Goal: Task Accomplishment & Management: Complete application form

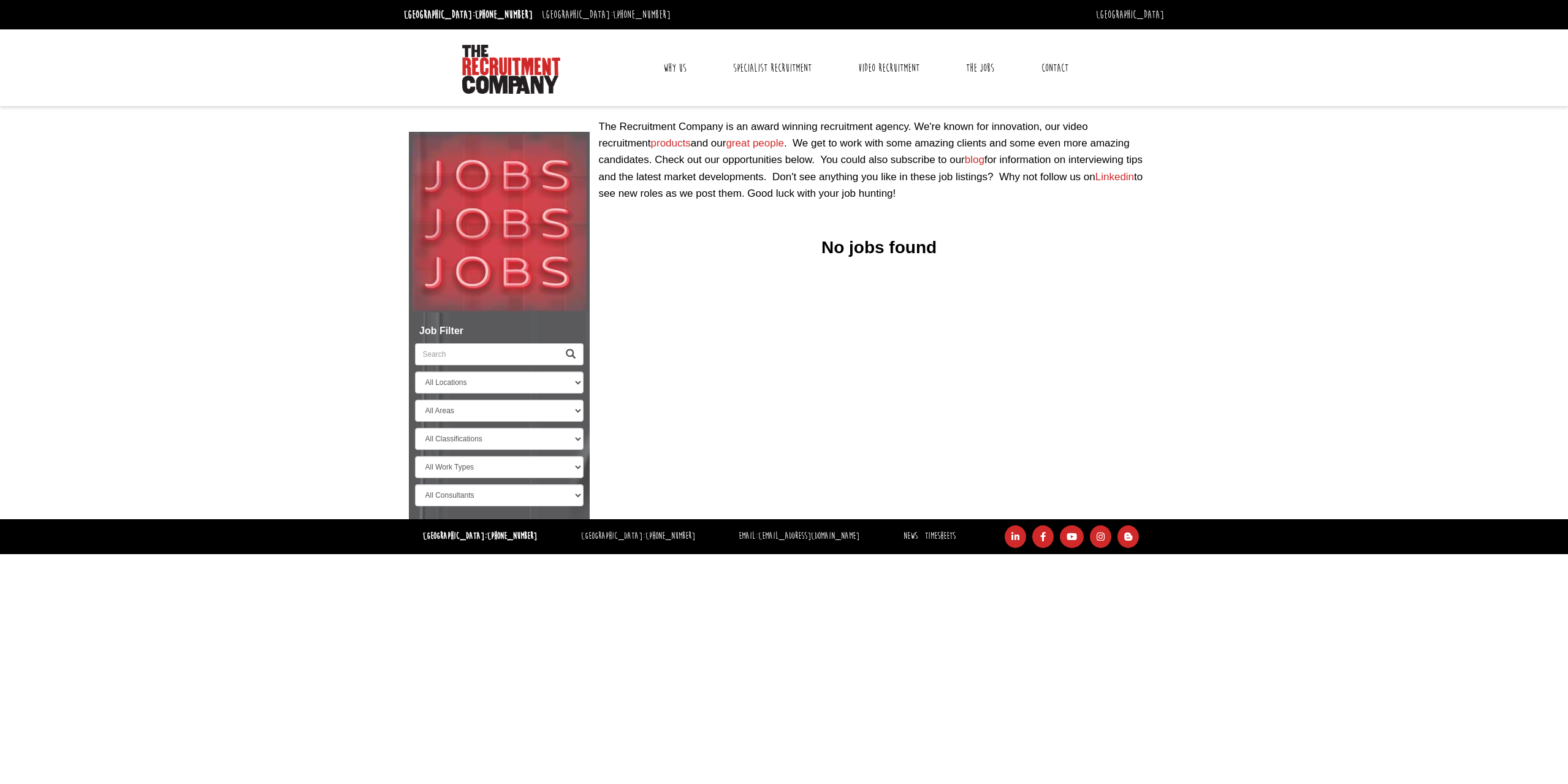
select select "[GEOGRAPHIC_DATA]"
select select "[PERSON_NAME]"
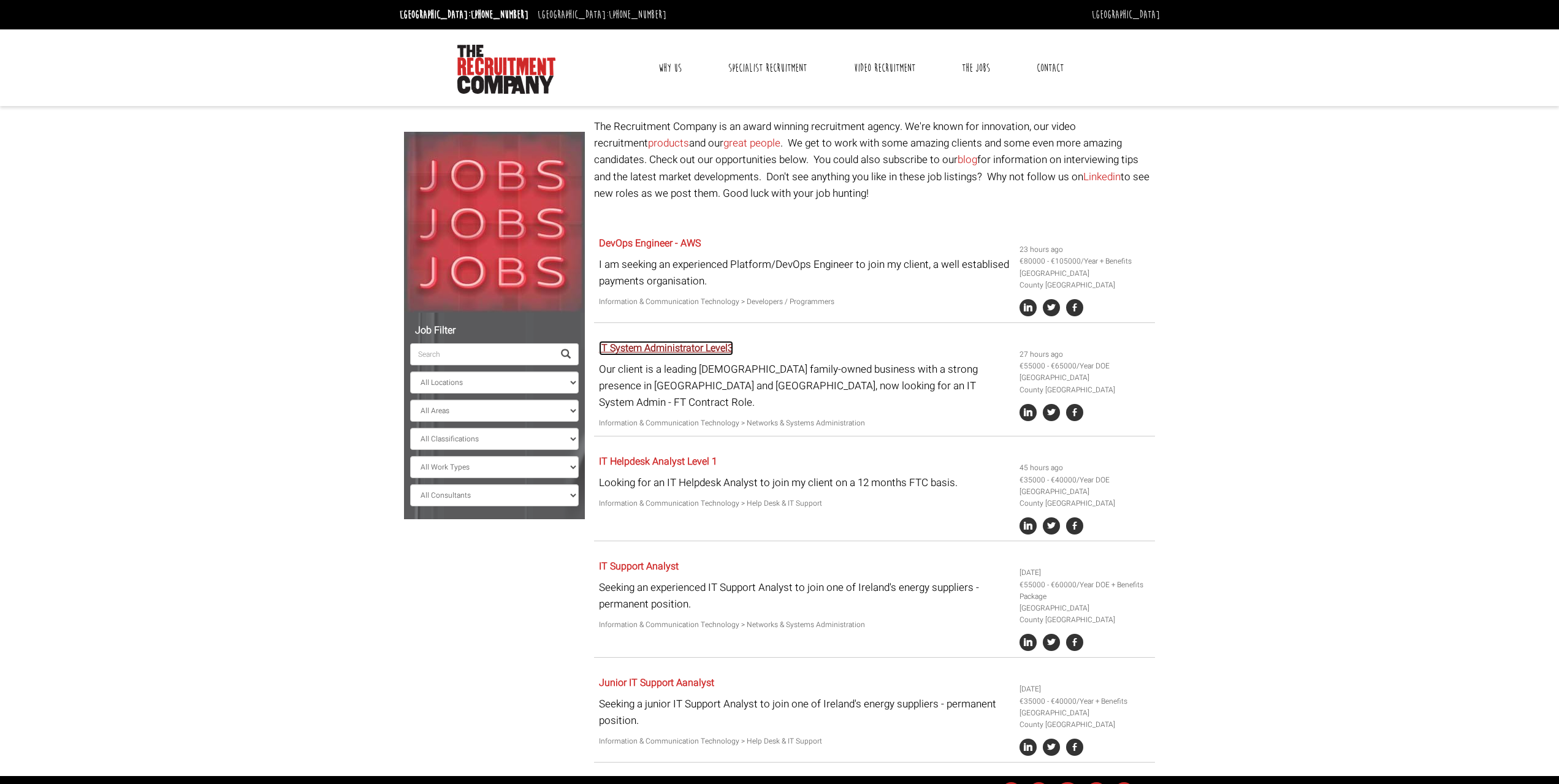
click at [673, 352] on link "IT System Administrator Level3" at bounding box center [666, 348] width 134 height 15
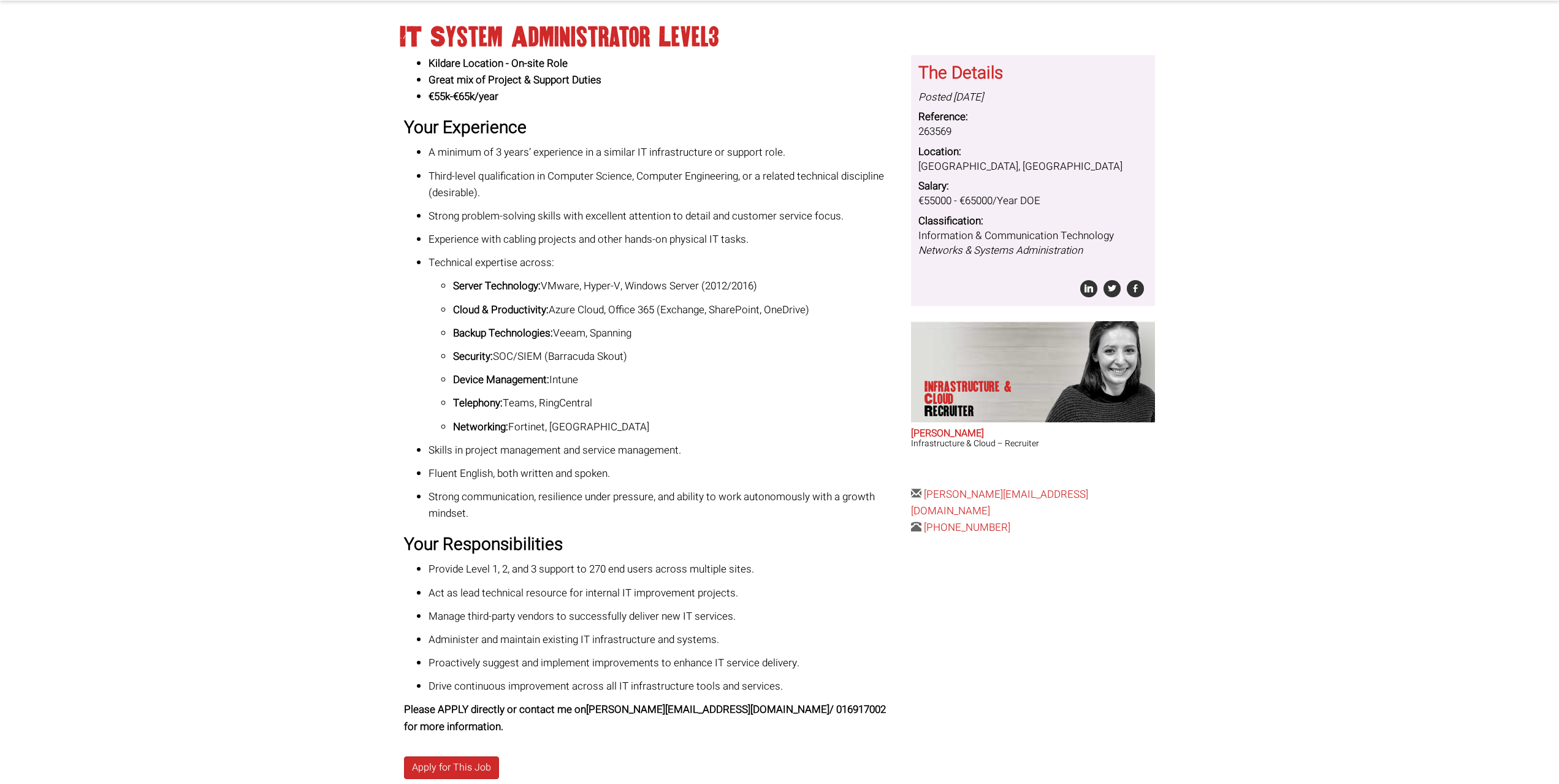
scroll to position [178, 0]
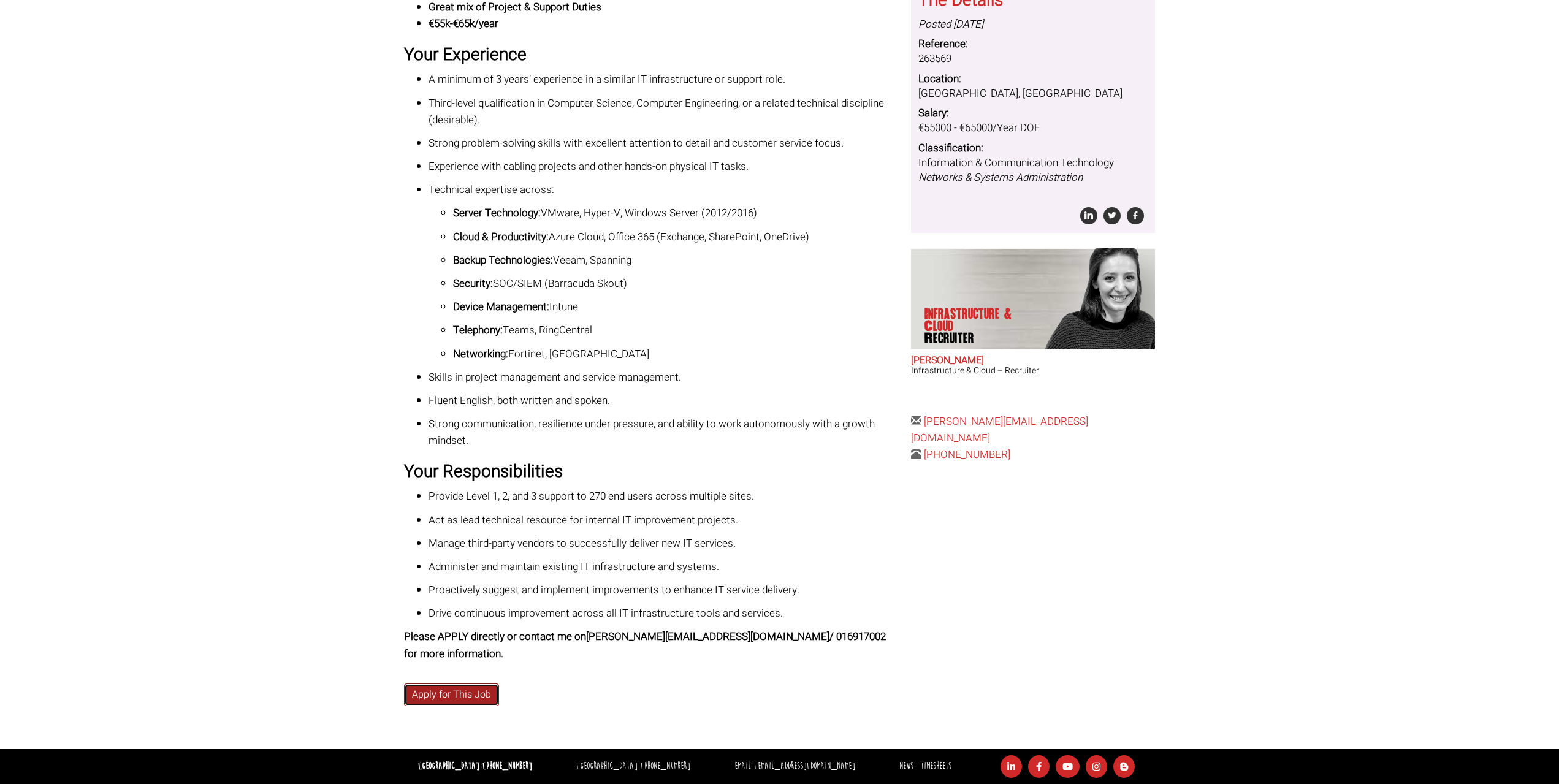
click at [461, 691] on link "Apply for This Job" at bounding box center [450, 695] width 95 height 23
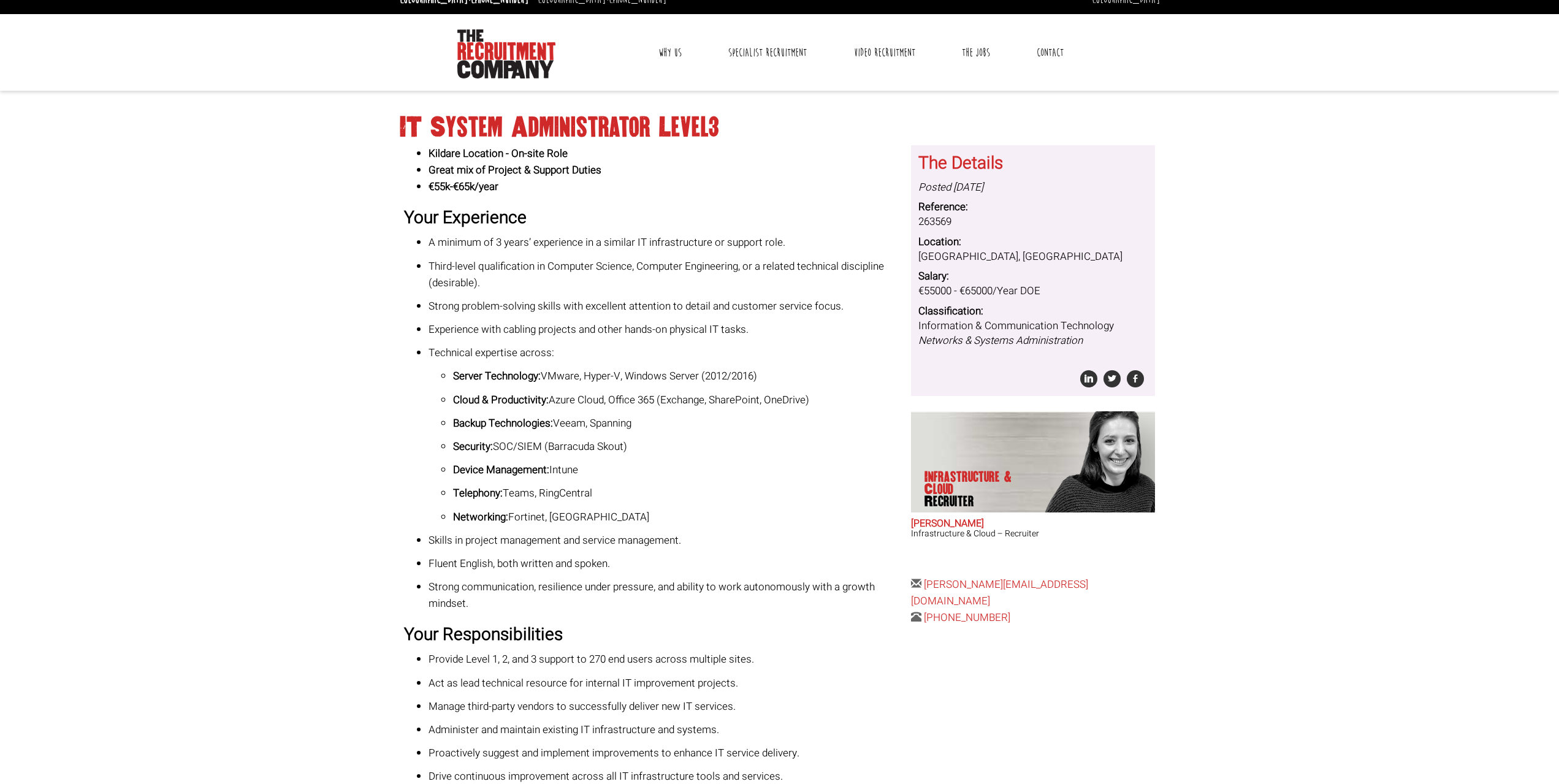
scroll to position [0, 0]
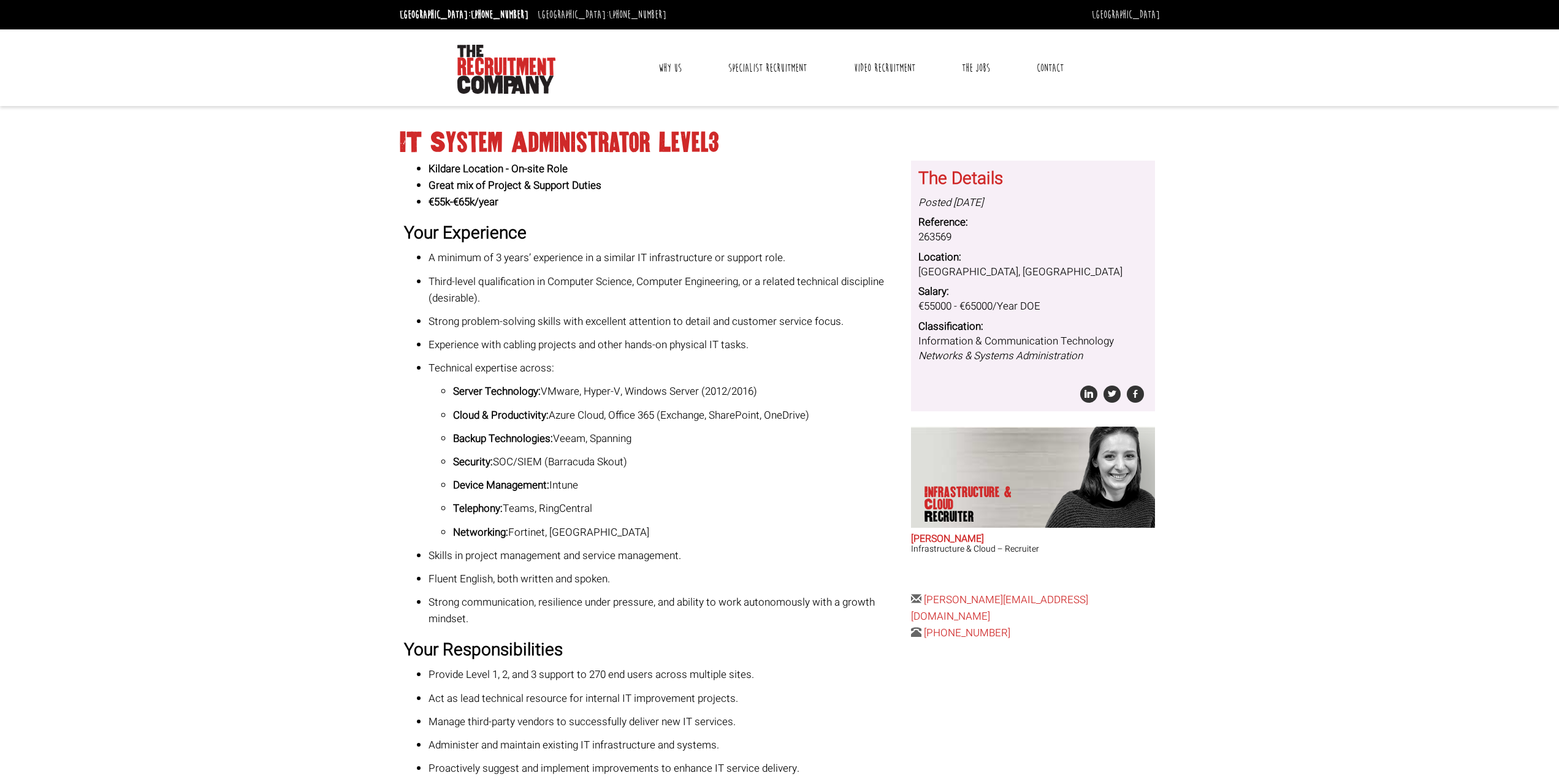
drag, startPoint x: 479, startPoint y: 660, endPoint x: 568, endPoint y: 176, distance: 492.1
click at [374, 136] on body "[GEOGRAPHIC_DATA]: [PHONE_NUMBER] [GEOGRAPHIC_DATA]: [PHONE_NUMBER] [GEOGRAPHIC…" at bounding box center [780, 481] width 1559 height 962
copy div "LO Ipsumd Sitametconsec Adipi7 Elitsed Doeiusmo - Te-inci Utla Etdol mag al Eni…"
click at [654, 267] on ul "A minimum of 3 years’ experience in a similar IT infrastructure or support role…" at bounding box center [652, 437] width 497 height 378
